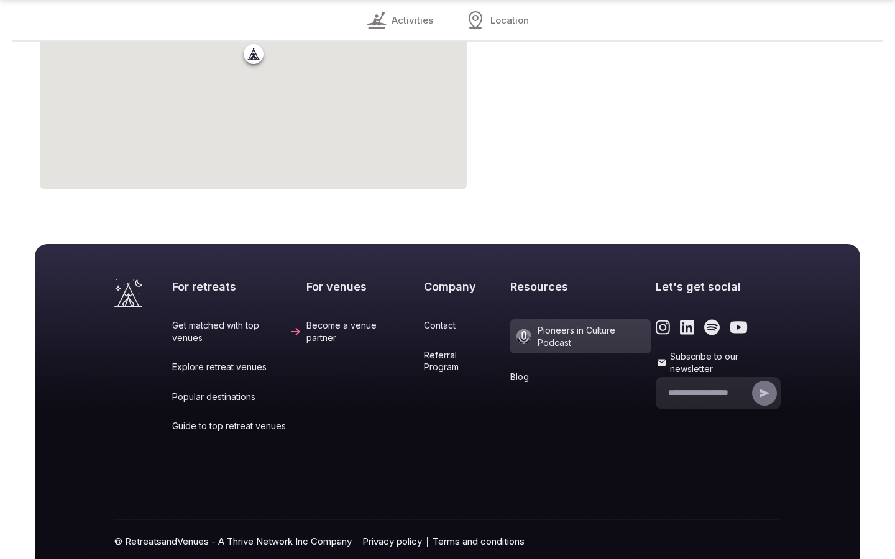
scroll to position [1075, 0]
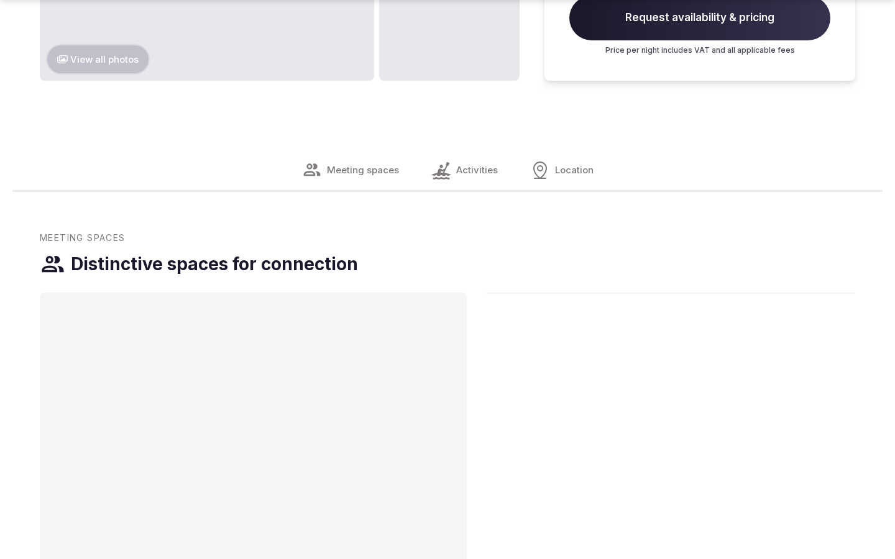
scroll to position [2095, 0]
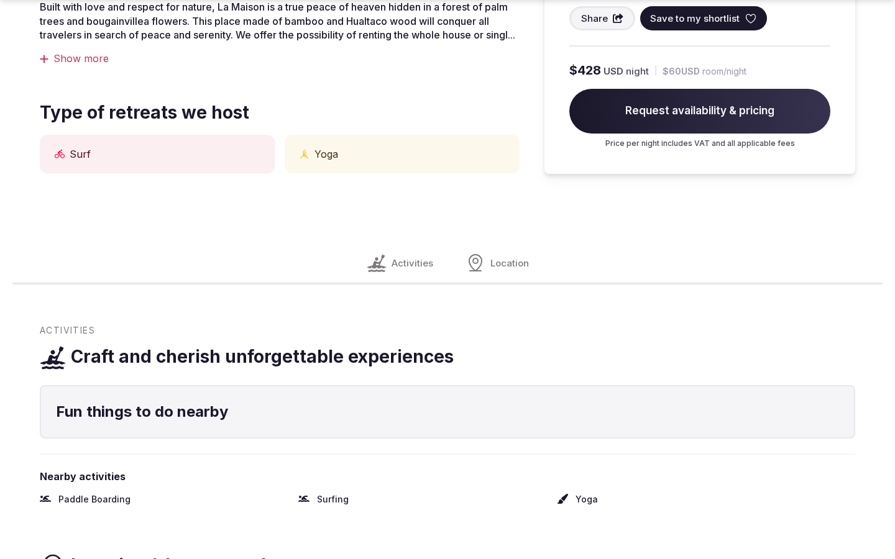
scroll to position [1029, 0]
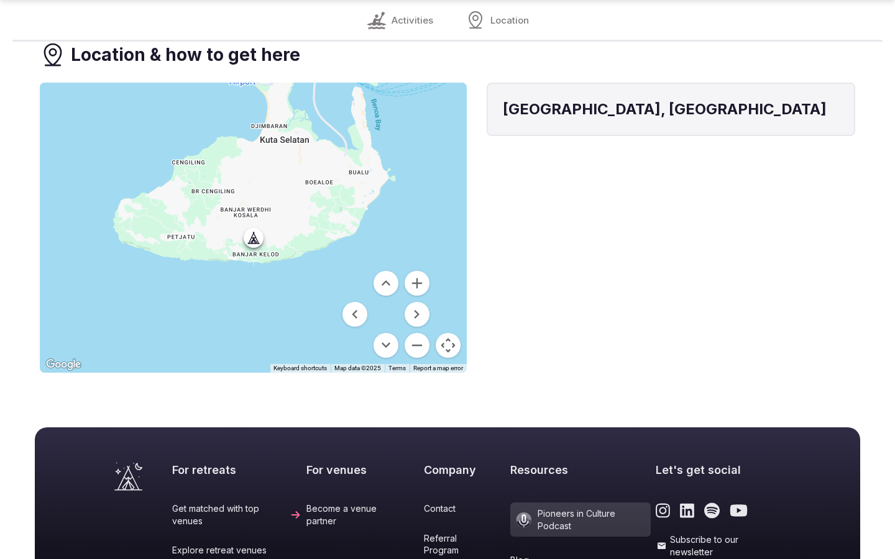
scroll to position [1259, 0]
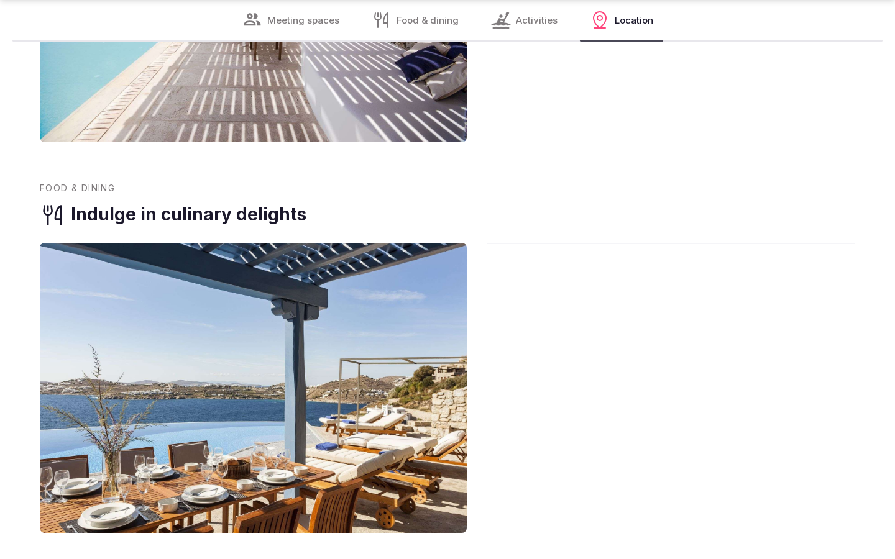
scroll to position [1520, 0]
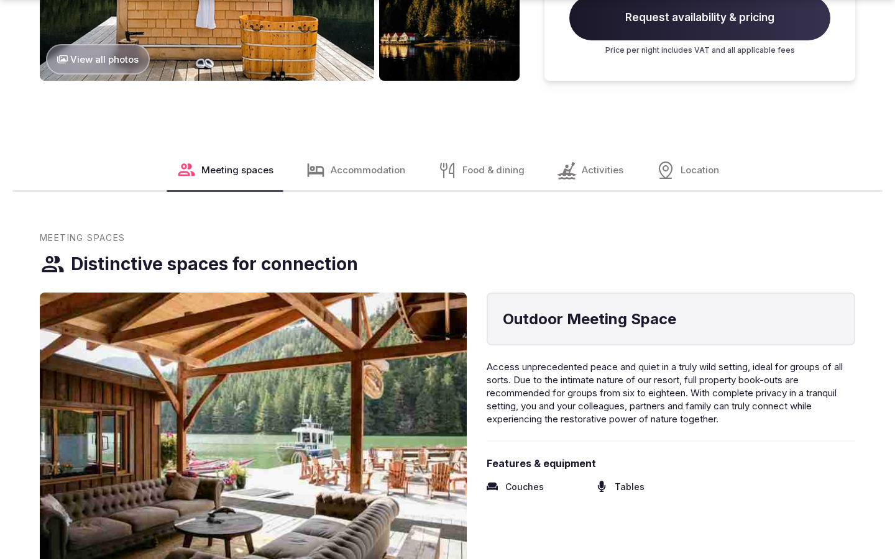
scroll to position [2095, 0]
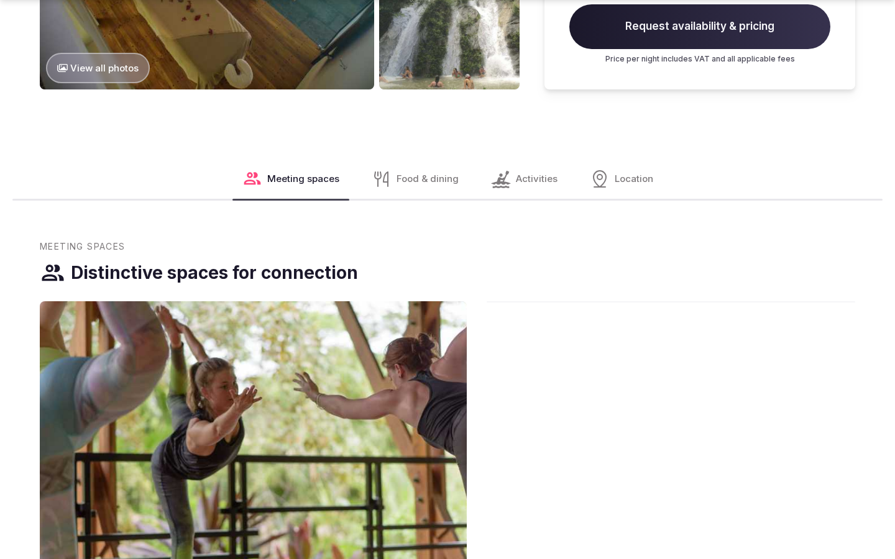
scroll to position [2095, 0]
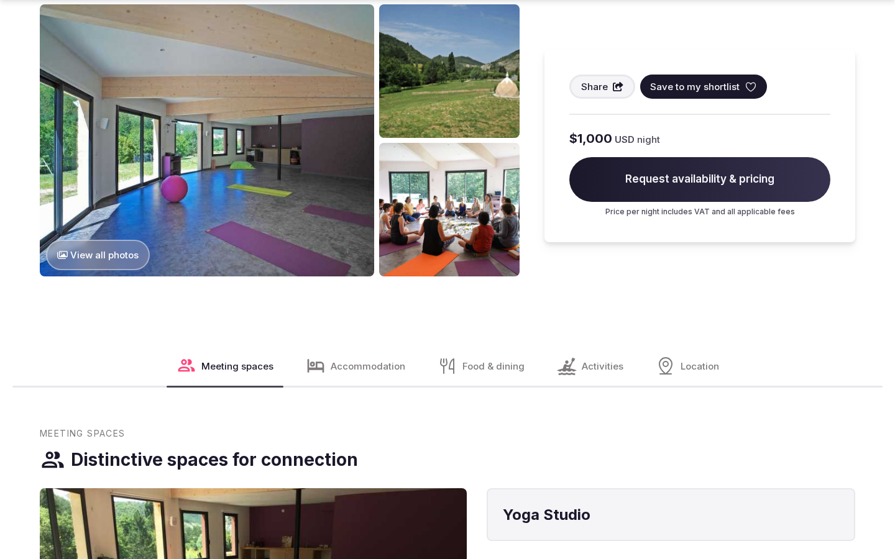
scroll to position [1562, 0]
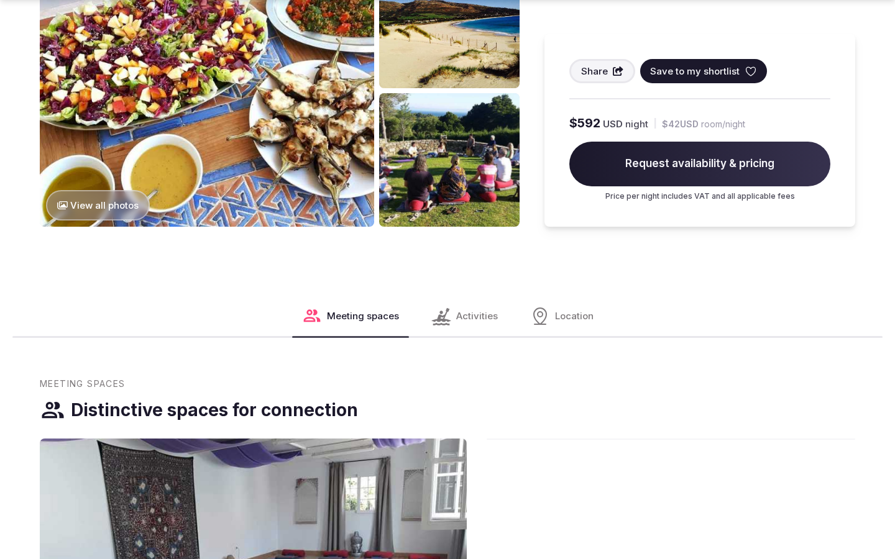
scroll to position [1562, 0]
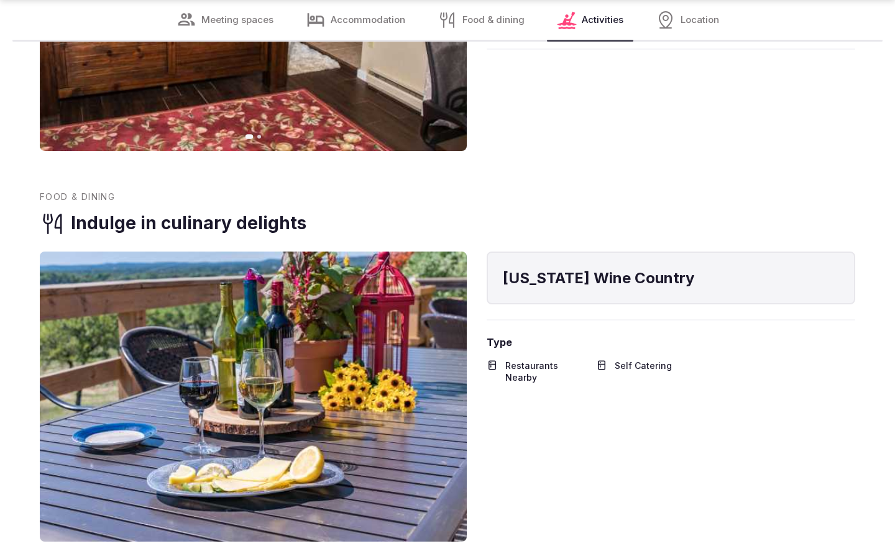
scroll to position [2011, 0]
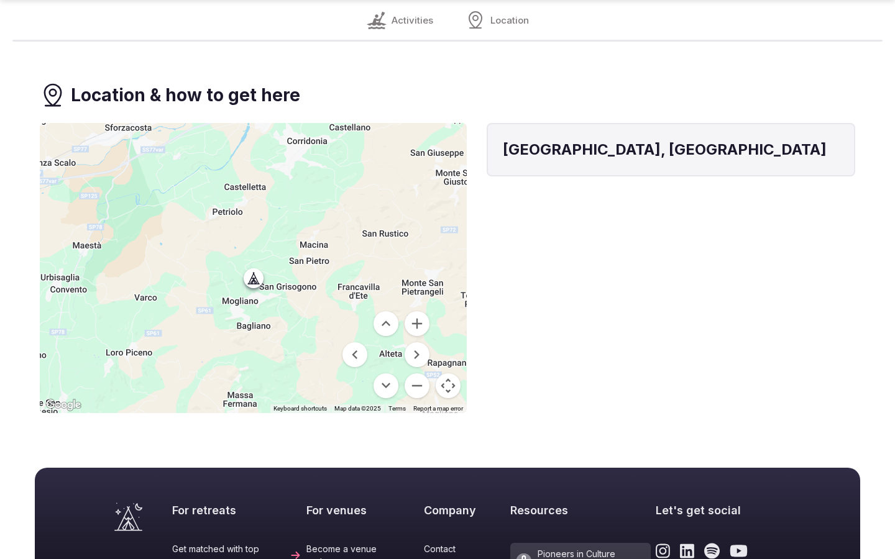
scroll to position [1313, 0]
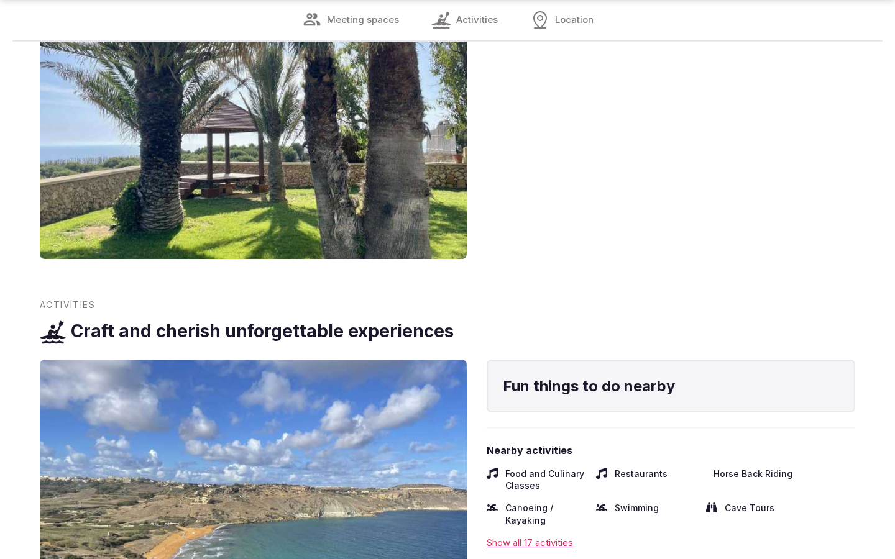
scroll to position [2053, 0]
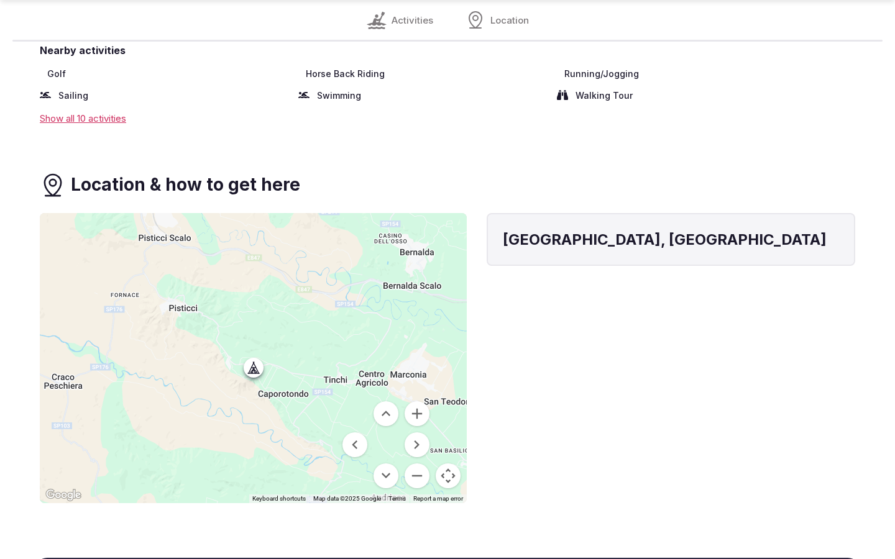
scroll to position [1403, 0]
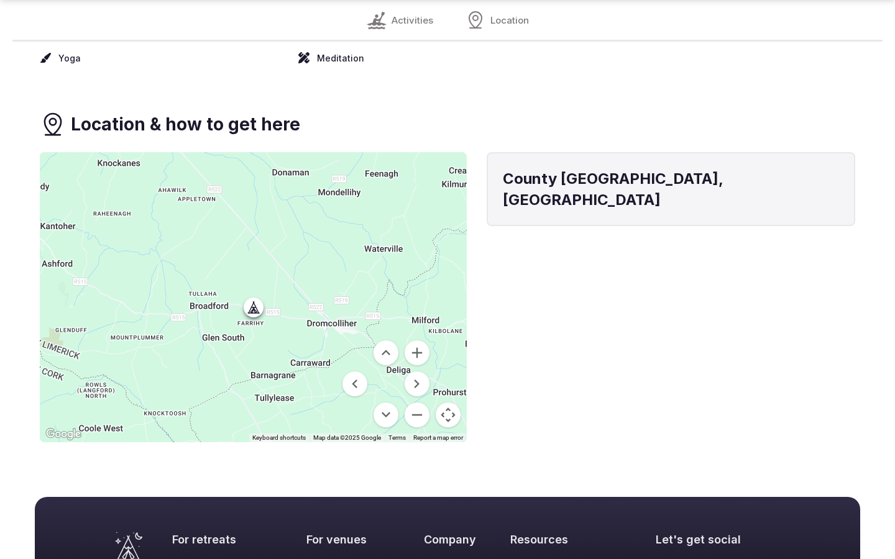
scroll to position [1329, 0]
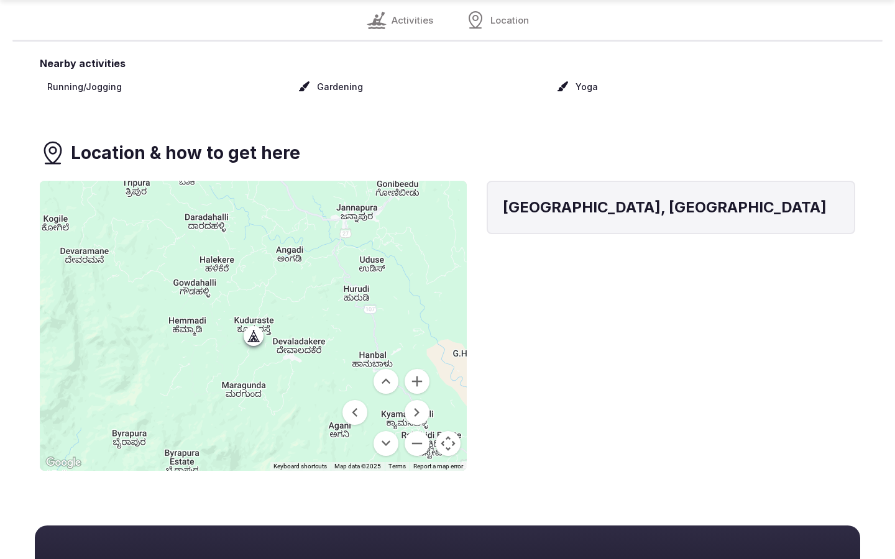
scroll to position [1358, 0]
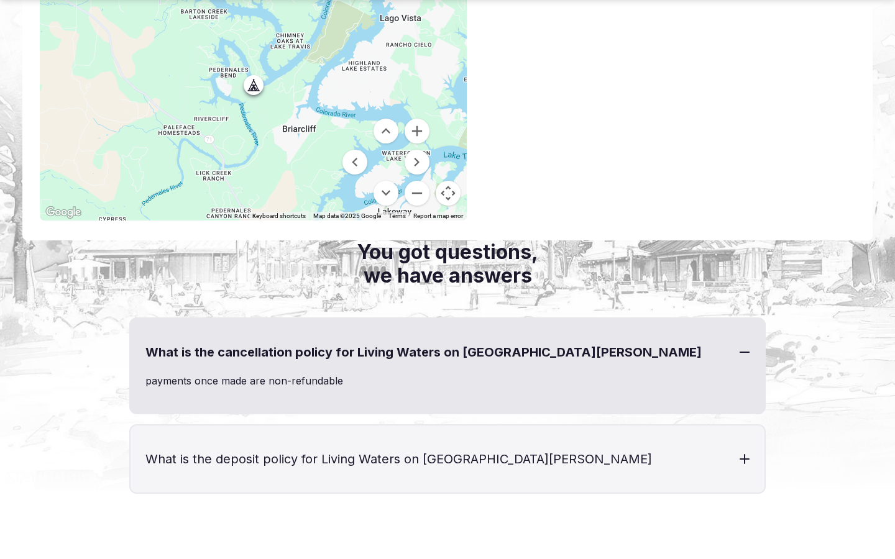
scroll to position [1388, 0]
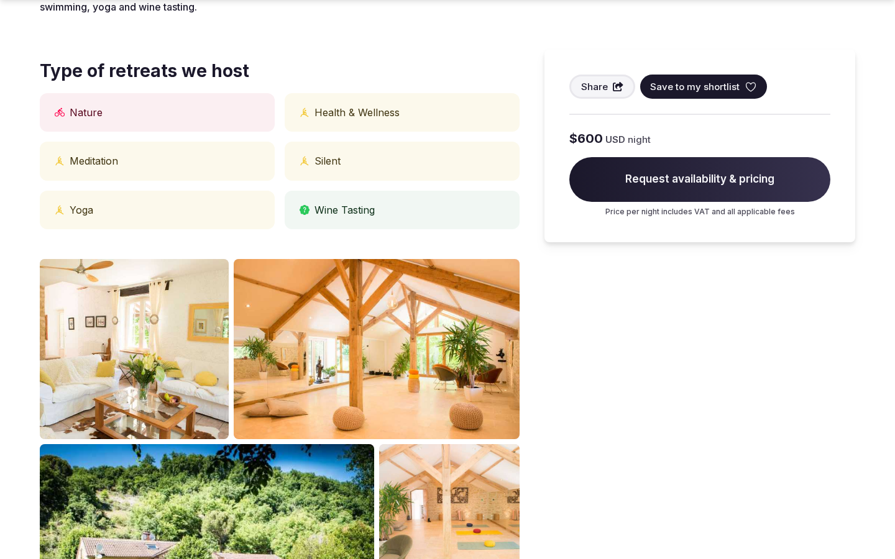
scroll to position [1029, 0]
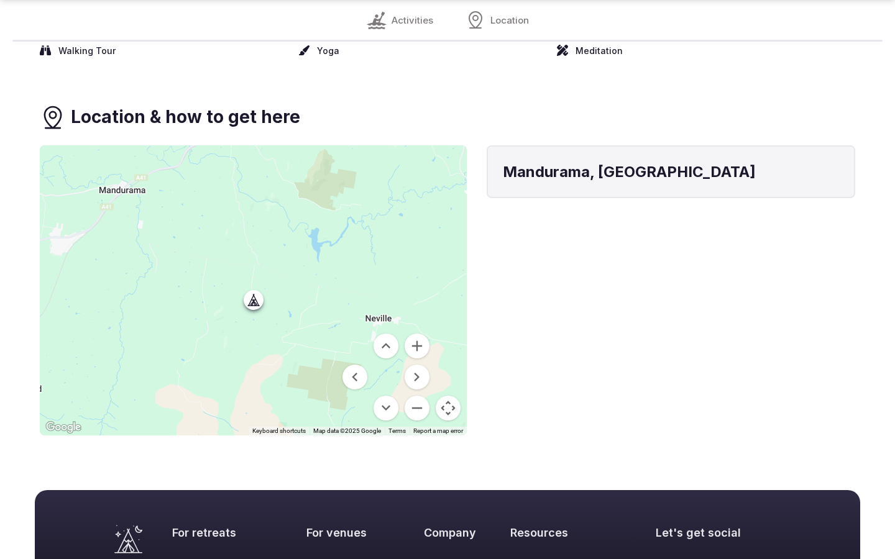
scroll to position [1336, 0]
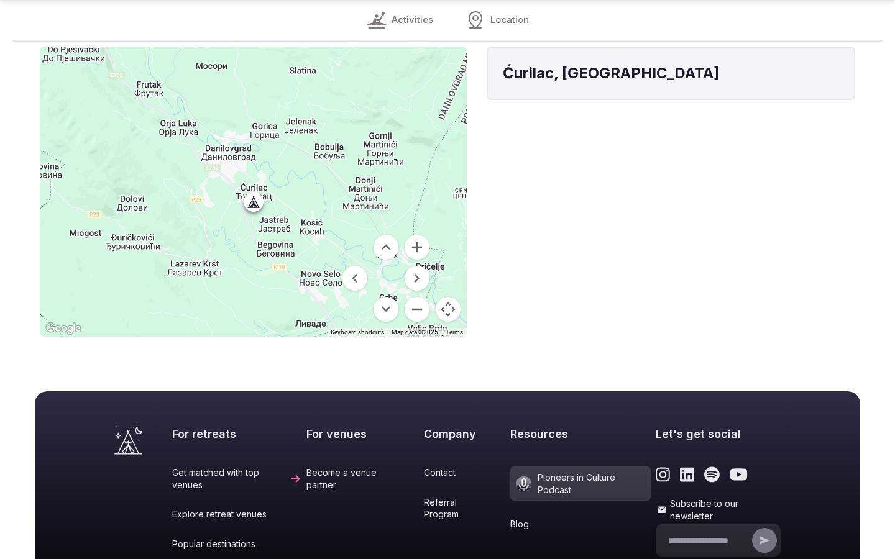
scroll to position [1237, 0]
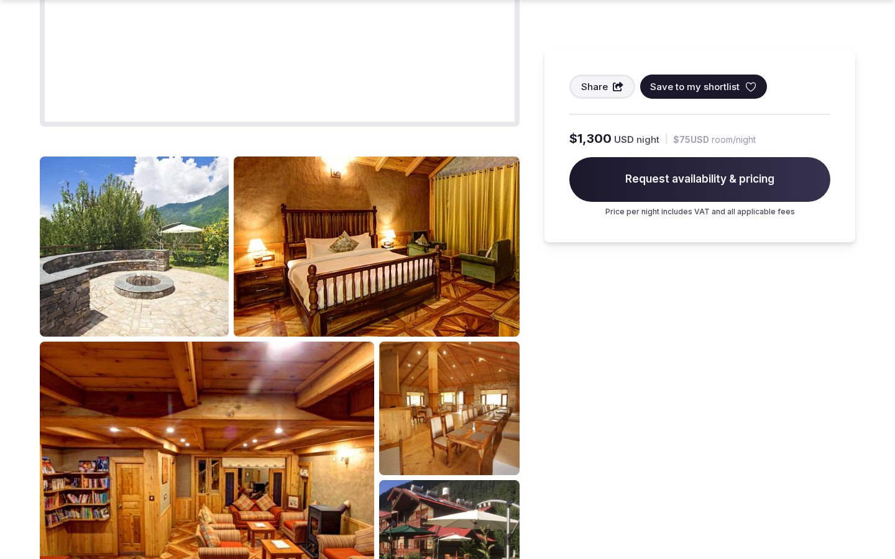
scroll to position [2095, 0]
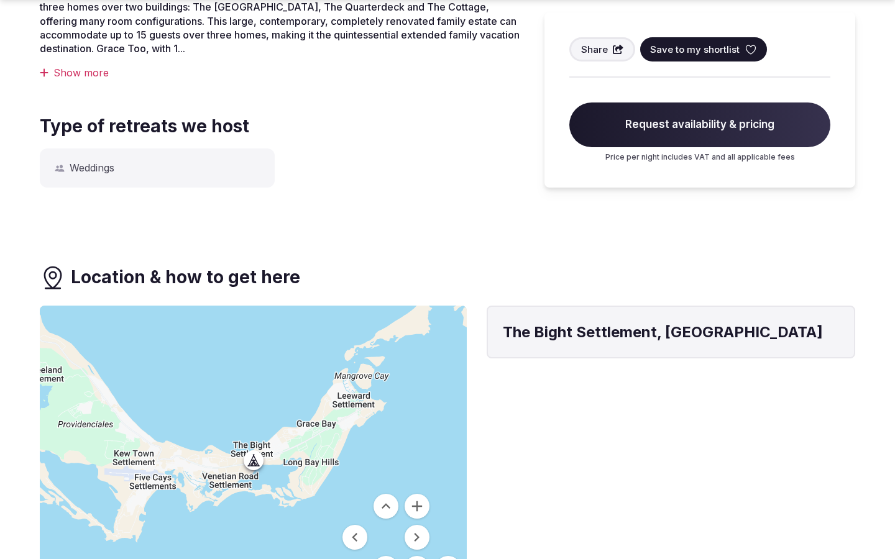
scroll to position [963, 0]
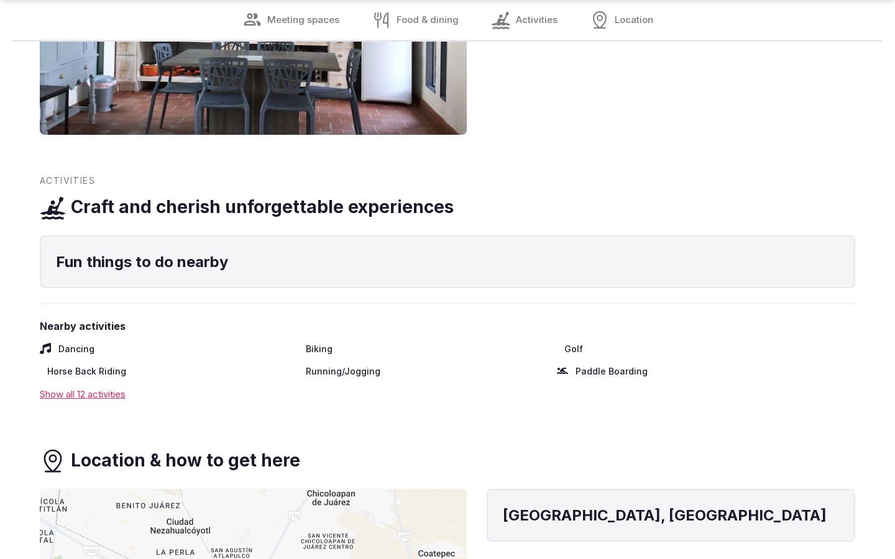
scroll to position [2011, 0]
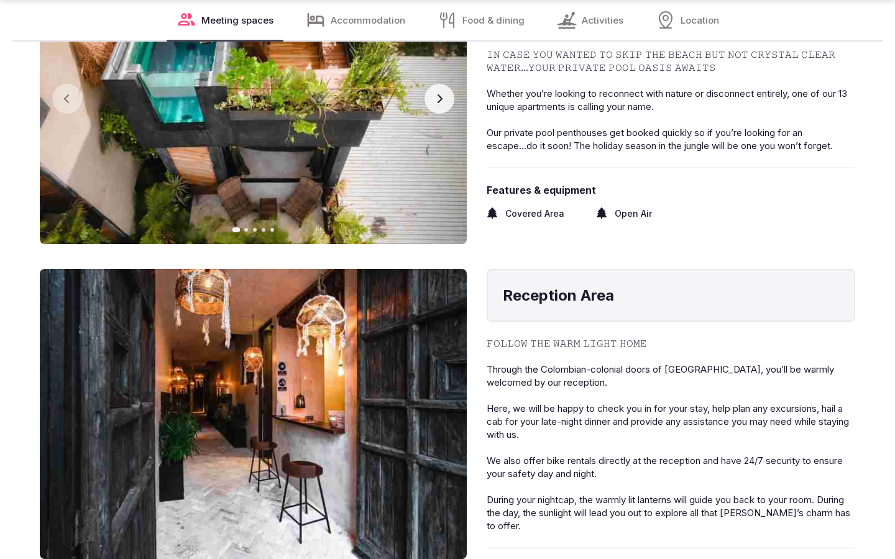
scroll to position [2053, 0]
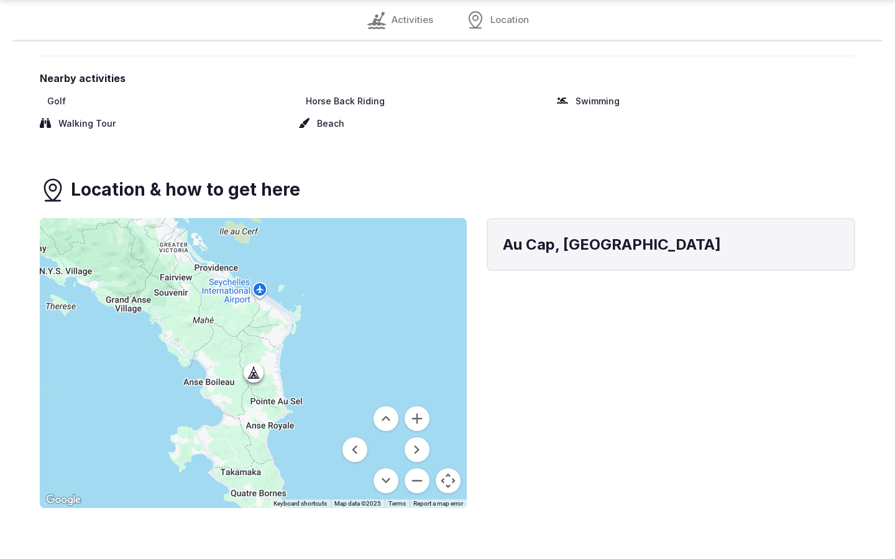
scroll to position [1408, 0]
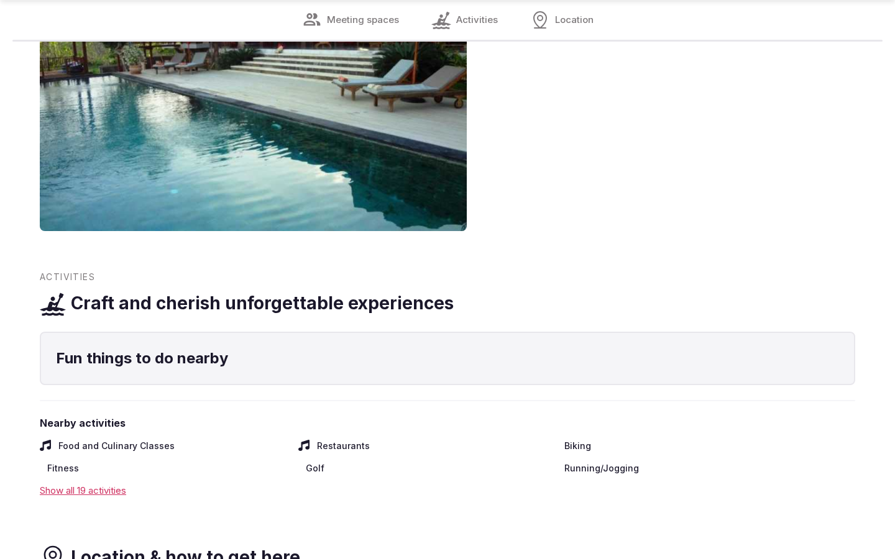
scroll to position [2053, 0]
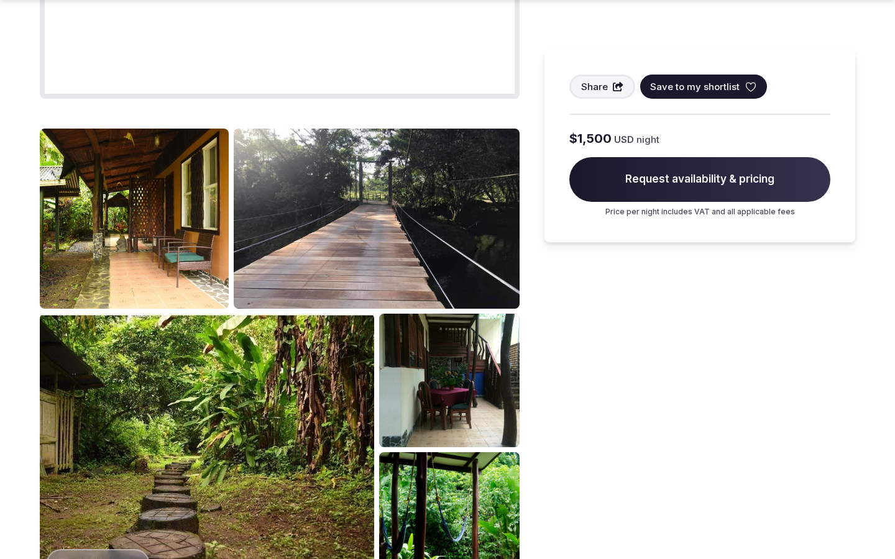
scroll to position [1562, 0]
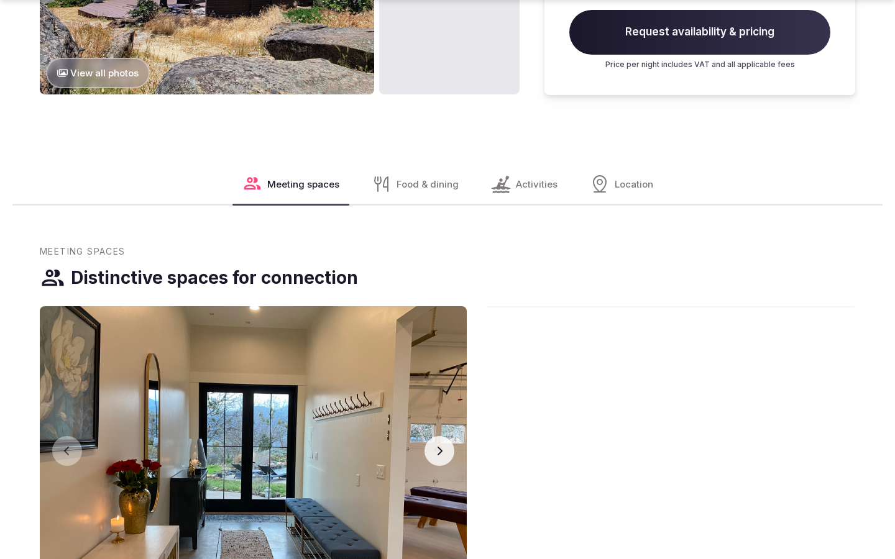
scroll to position [2095, 0]
